Goal: Task Accomplishment & Management: Use online tool/utility

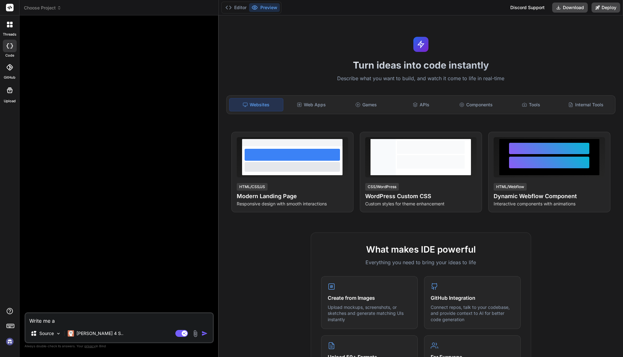
click at [64, 9] on div "Choose Project" at bounding box center [119, 8] width 190 height 6
click at [58, 6] on icon at bounding box center [59, 8] width 4 height 4
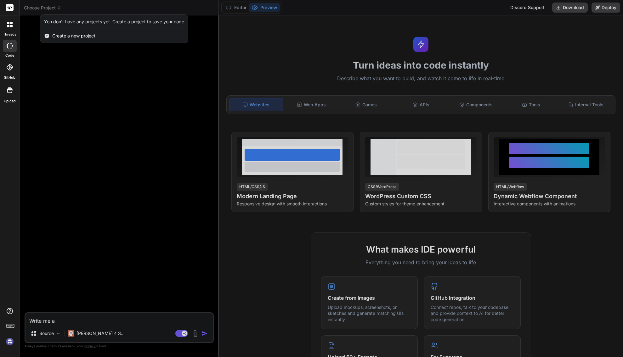
drag, startPoint x: 86, startPoint y: 64, endPoint x: 397, endPoint y: 56, distance: 310.5
click at [89, 64] on div at bounding box center [311, 178] width 623 height 357
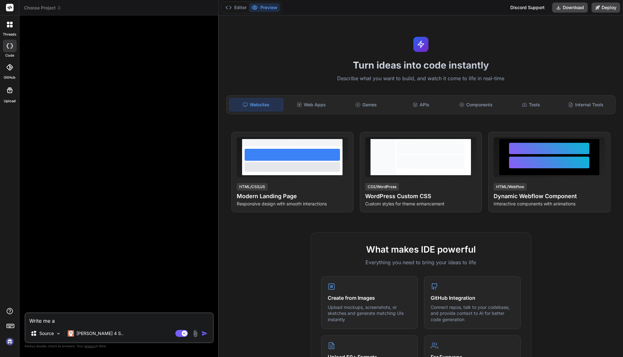
click at [8, 346] on img at bounding box center [9, 342] width 11 height 11
type textarea "x"
drag, startPoint x: 55, startPoint y: 320, endPoint x: 6, endPoint y: 315, distance: 48.7
click at [6, 316] on div "threads code GitHub Upload Choose Project Created with Pixso. Bind AI Web Searc…" at bounding box center [311, 178] width 623 height 357
type textarea "x"
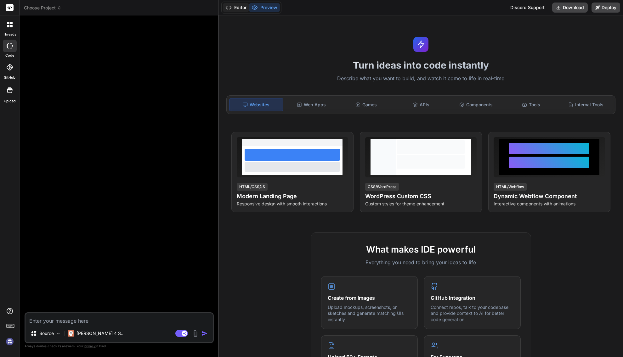
click at [239, 7] on button "Editor" at bounding box center [236, 7] width 26 height 9
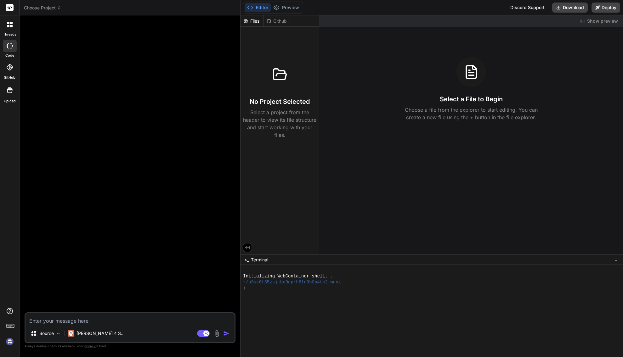
drag, startPoint x: 218, startPoint y: 82, endPoint x: 229, endPoint y: 77, distance: 10.9
click at [229, 77] on div "Bind AI Web Search Created with Pixso. Code Generator Source Claude 4 S.. Agent…" at bounding box center [130, 186] width 221 height 342
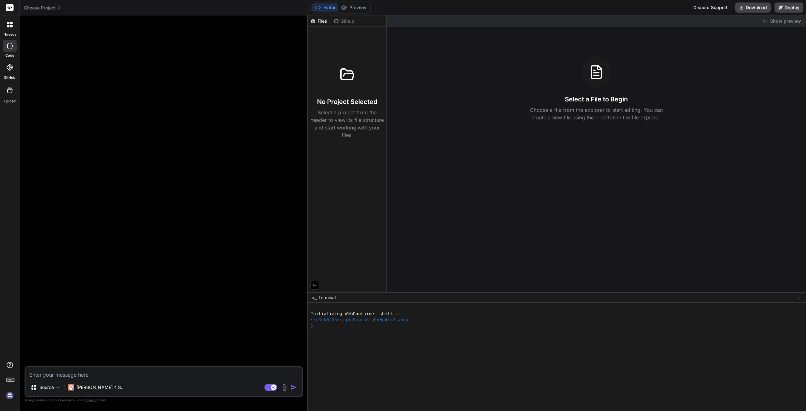
click at [8, 357] on img at bounding box center [9, 395] width 11 height 11
type textarea "x"
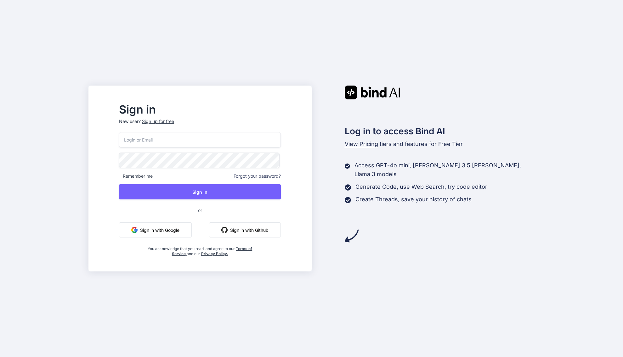
click at [188, 228] on button "Sign in with Google" at bounding box center [155, 230] width 73 height 15
drag, startPoint x: 61, startPoint y: 213, endPoint x: 109, endPoint y: 182, distance: 56.5
click at [61, 213] on div "Sign in New user? Sign up for free Remember me Forgot your password? Sign In or…" at bounding box center [311, 178] width 623 height 357
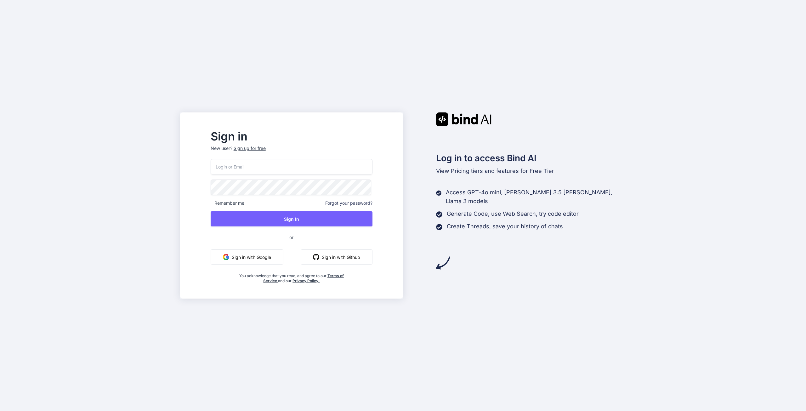
click at [274, 256] on button "Sign in with Google" at bounding box center [247, 256] width 73 height 15
